Goal: Navigation & Orientation: Find specific page/section

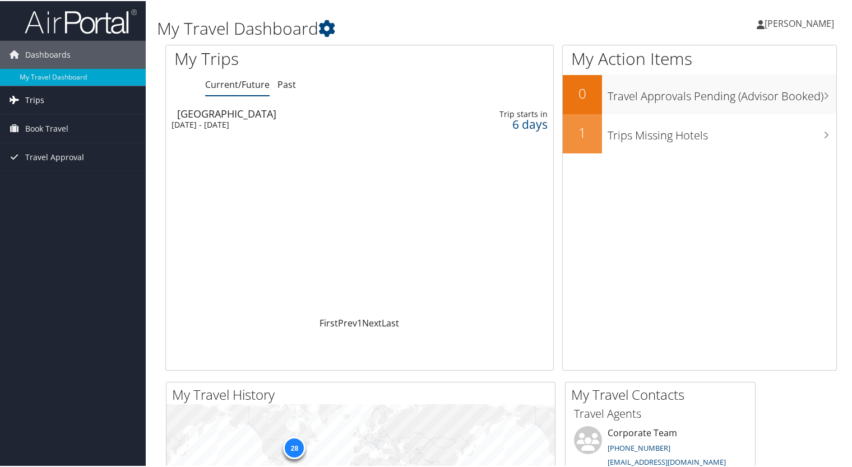
click at [41, 98] on span "Trips" at bounding box center [34, 99] width 19 height 28
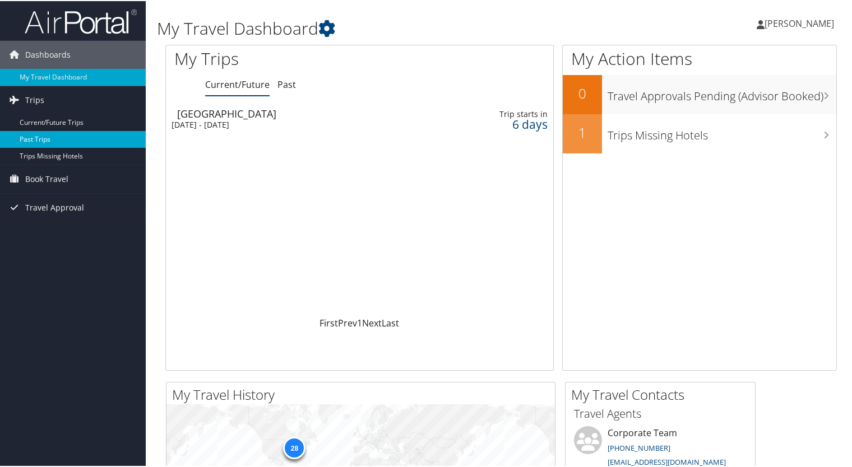
click at [41, 133] on link "Past Trips" at bounding box center [73, 138] width 146 height 17
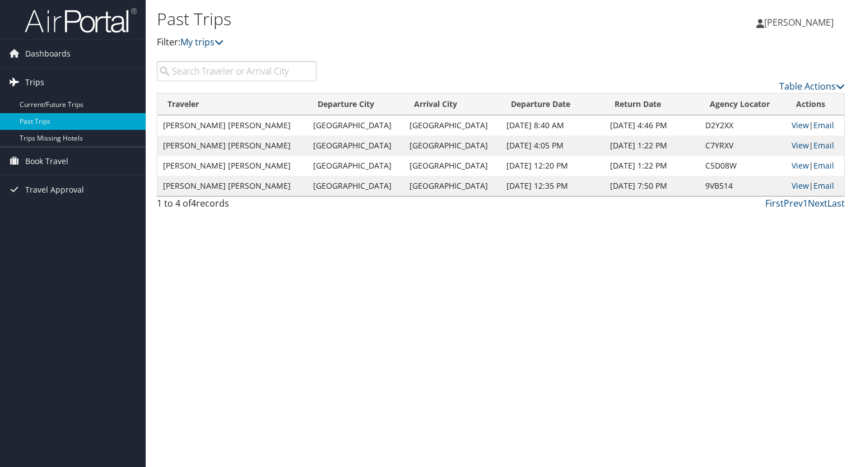
drag, startPoint x: 69, startPoint y: 106, endPoint x: 72, endPoint y: 94, distance: 12.1
click at [69, 106] on link "Current/Future Trips" at bounding box center [73, 104] width 146 height 17
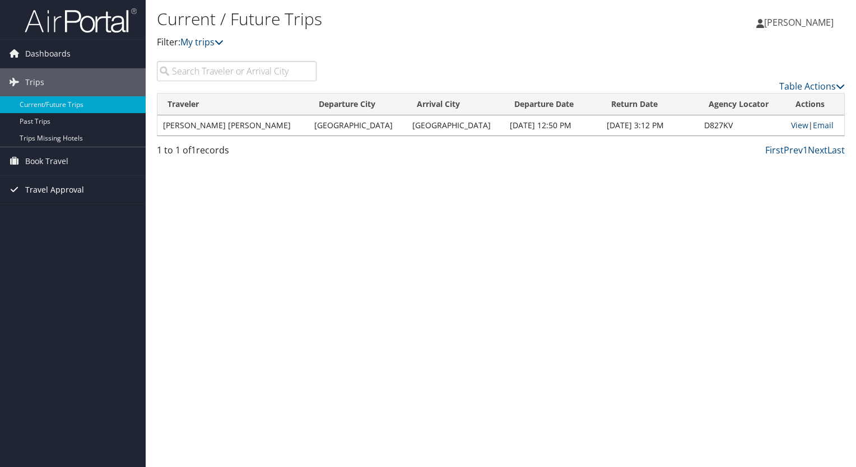
click at [36, 186] on span "Travel Approval" at bounding box center [54, 190] width 59 height 28
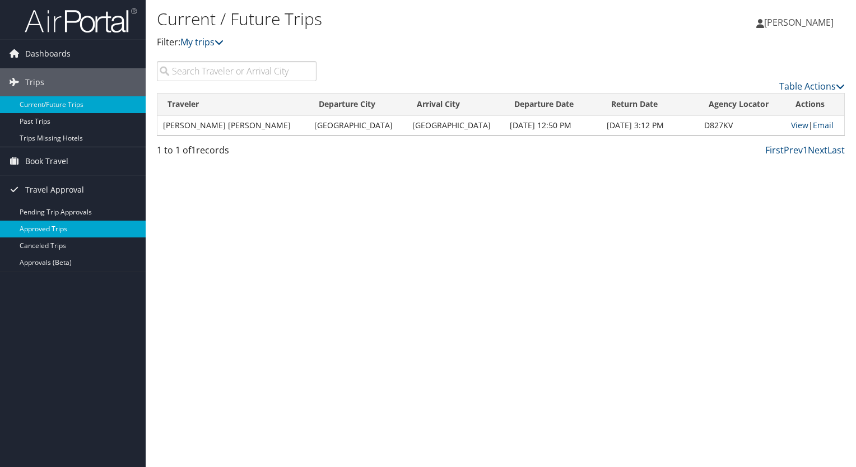
click at [49, 228] on link "Approved Trips" at bounding box center [73, 229] width 146 height 17
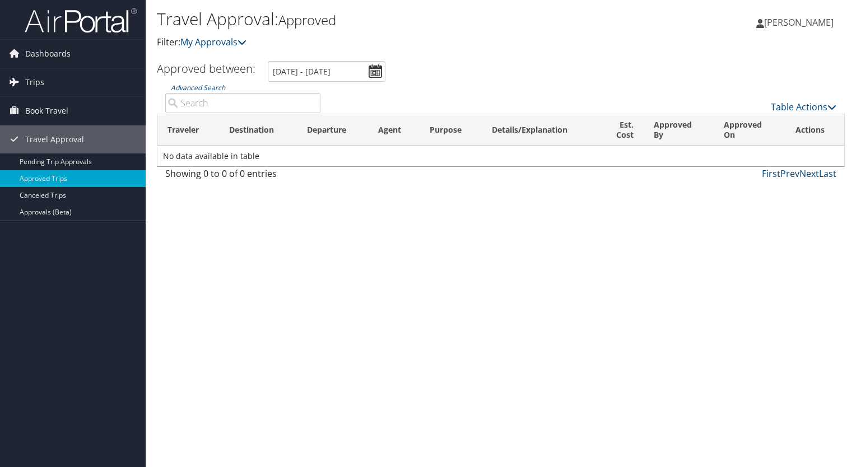
click at [773, 22] on span "[PERSON_NAME]" at bounding box center [798, 22] width 69 height 12
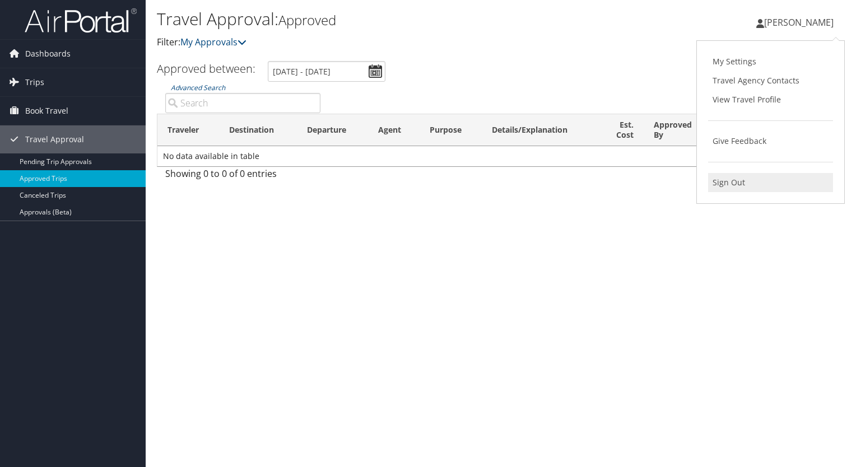
click at [736, 183] on link "Sign Out" at bounding box center [770, 182] width 125 height 19
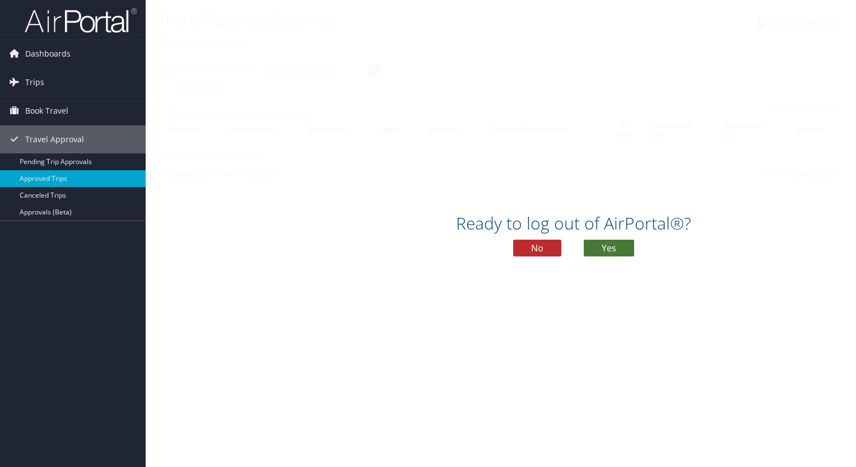
click at [612, 243] on button "Yes" at bounding box center [609, 248] width 50 height 17
